Goal: Find specific page/section: Find specific page/section

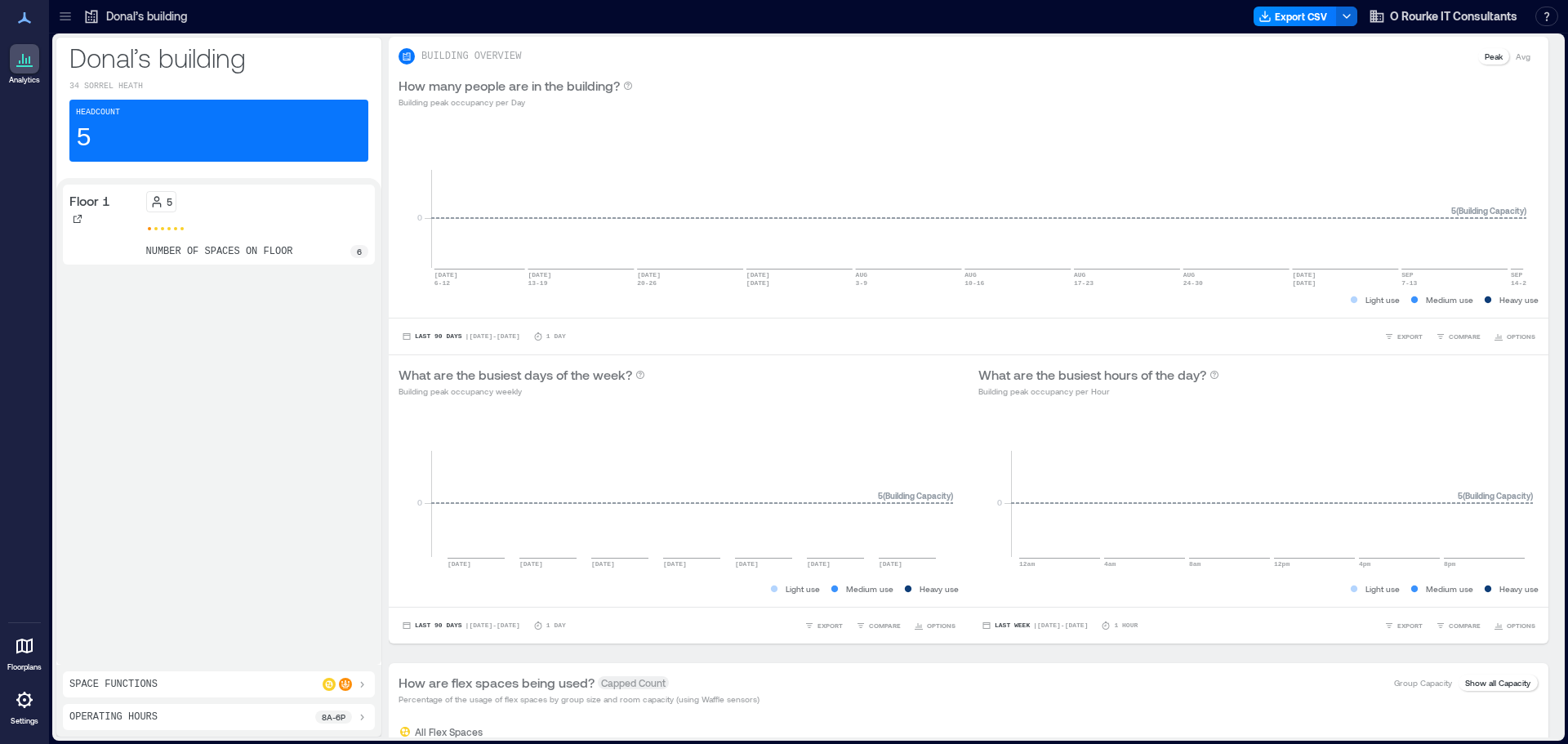
click at [68, 16] on icon at bounding box center [65, 16] width 10 height 2
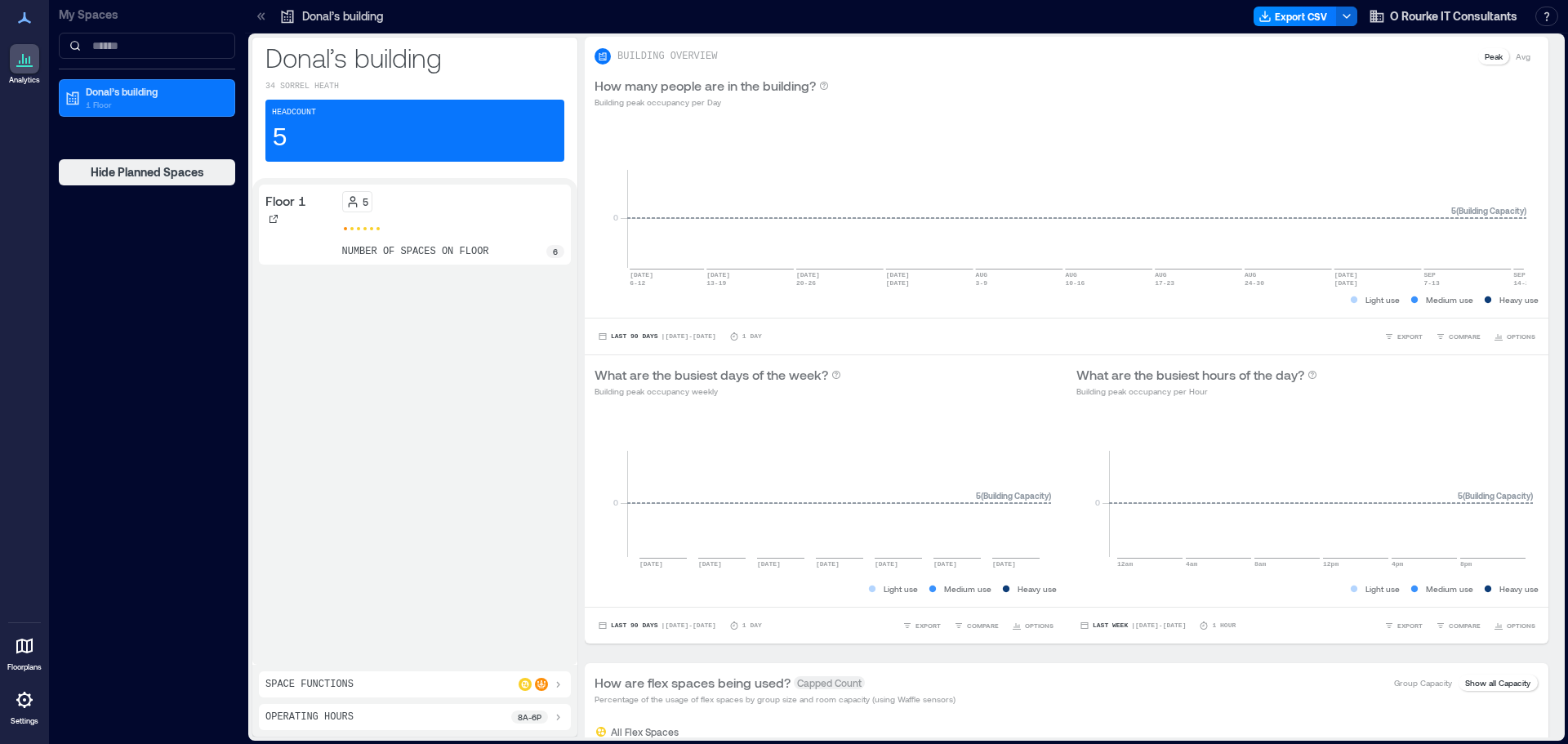
click at [22, 701] on icon at bounding box center [24, 700] width 20 height 20
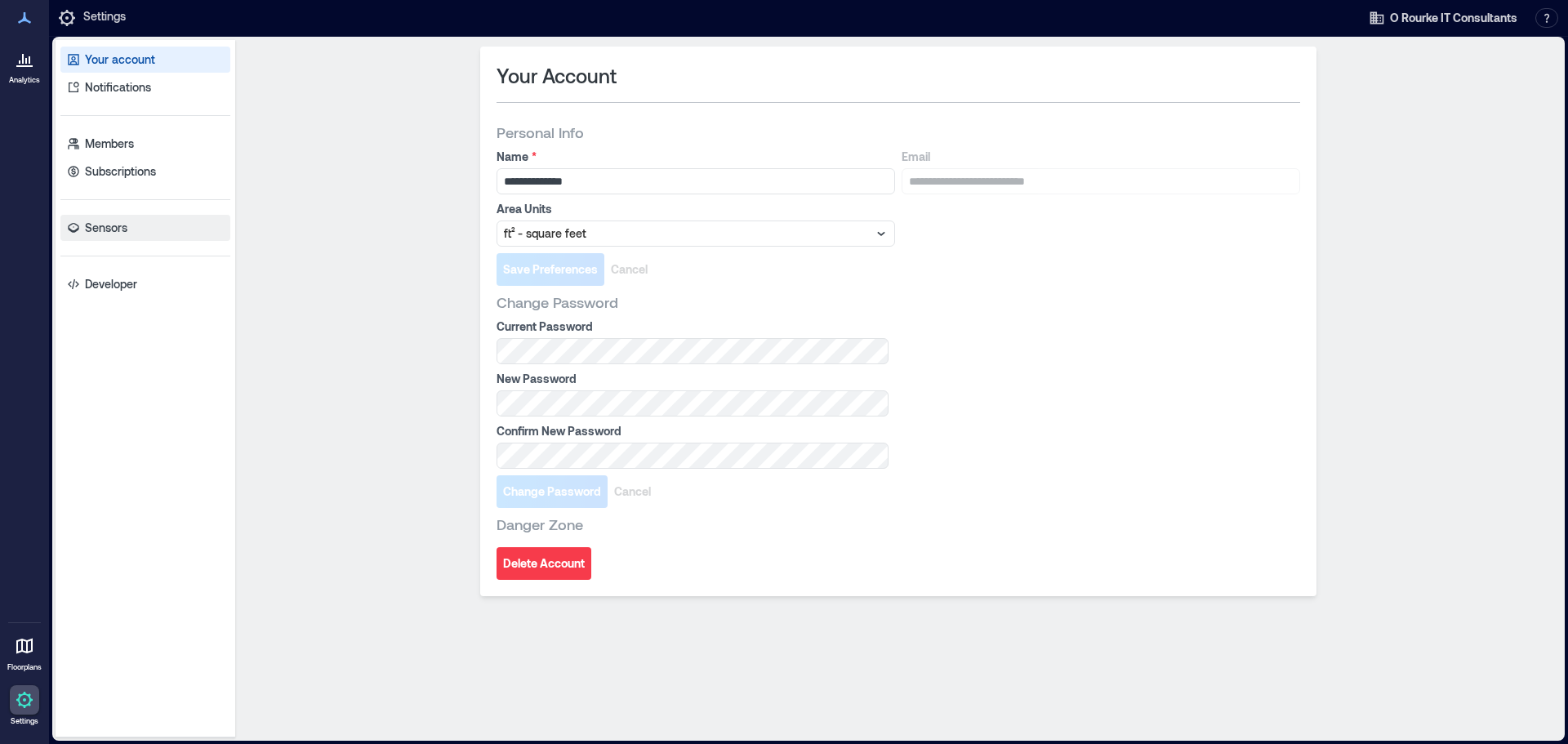
click at [136, 231] on link "Sensors" at bounding box center [145, 228] width 170 height 26
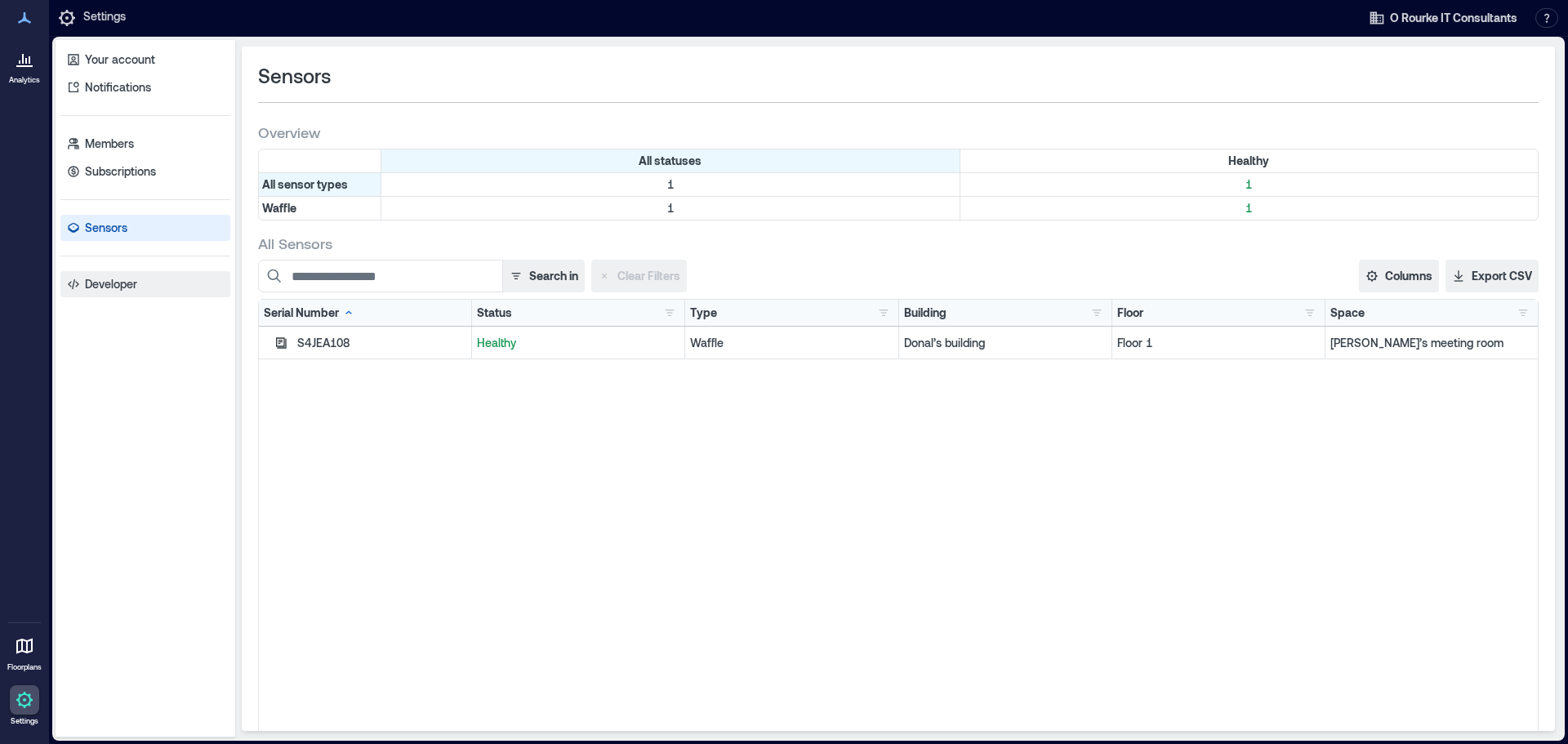
click at [137, 283] on p "Developer" at bounding box center [111, 284] width 52 height 16
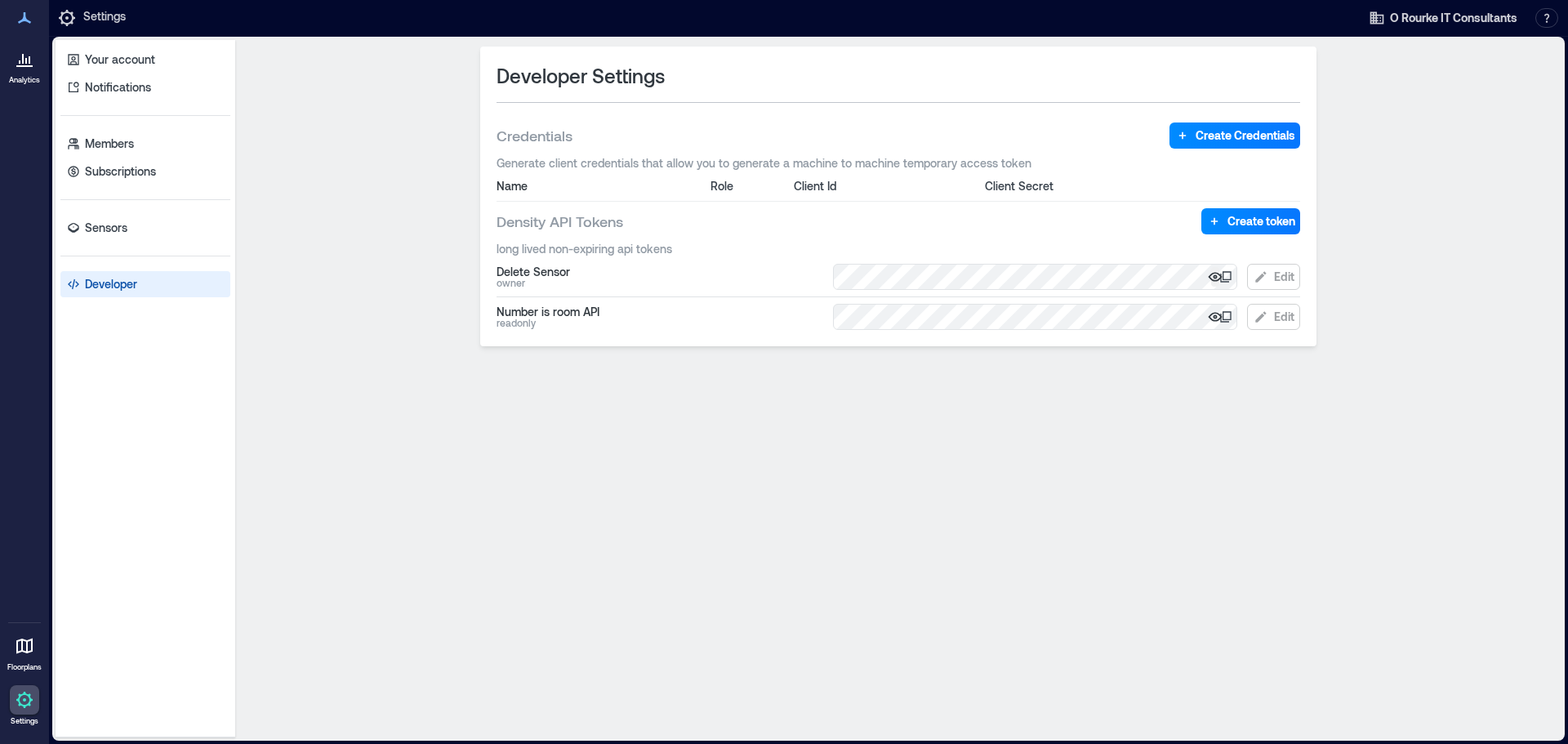
click at [1214, 278] on icon "button" at bounding box center [1216, 277] width 4 height 4
click at [1216, 314] on icon "button" at bounding box center [1215, 317] width 16 height 16
click at [829, 314] on div "Number is room API readonly Edit" at bounding box center [899, 317] width 803 height 26
